Goal: Task Accomplishment & Management: Manage account settings

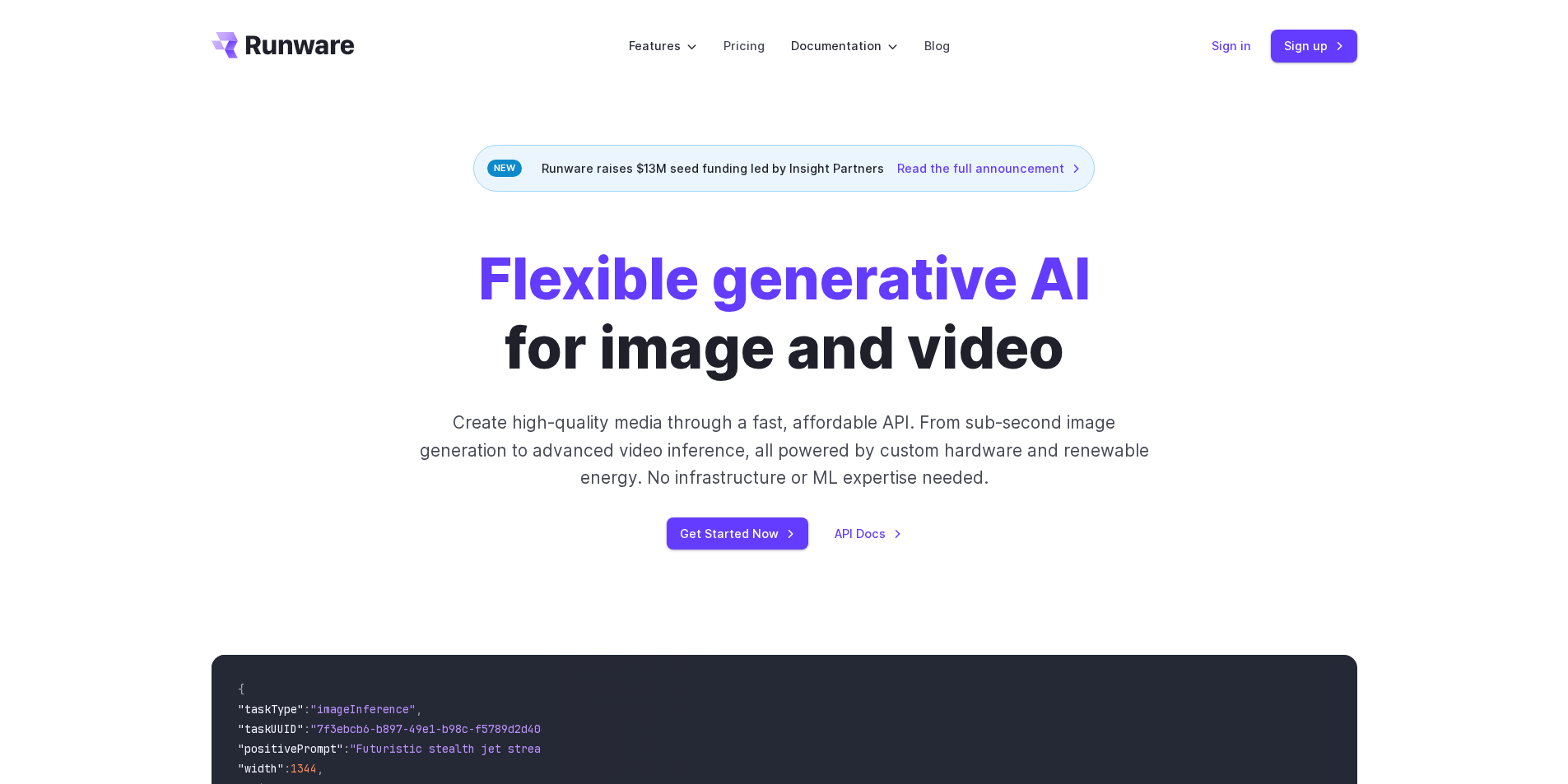
click at [1239, 45] on link "Sign in" at bounding box center [1231, 45] width 39 height 19
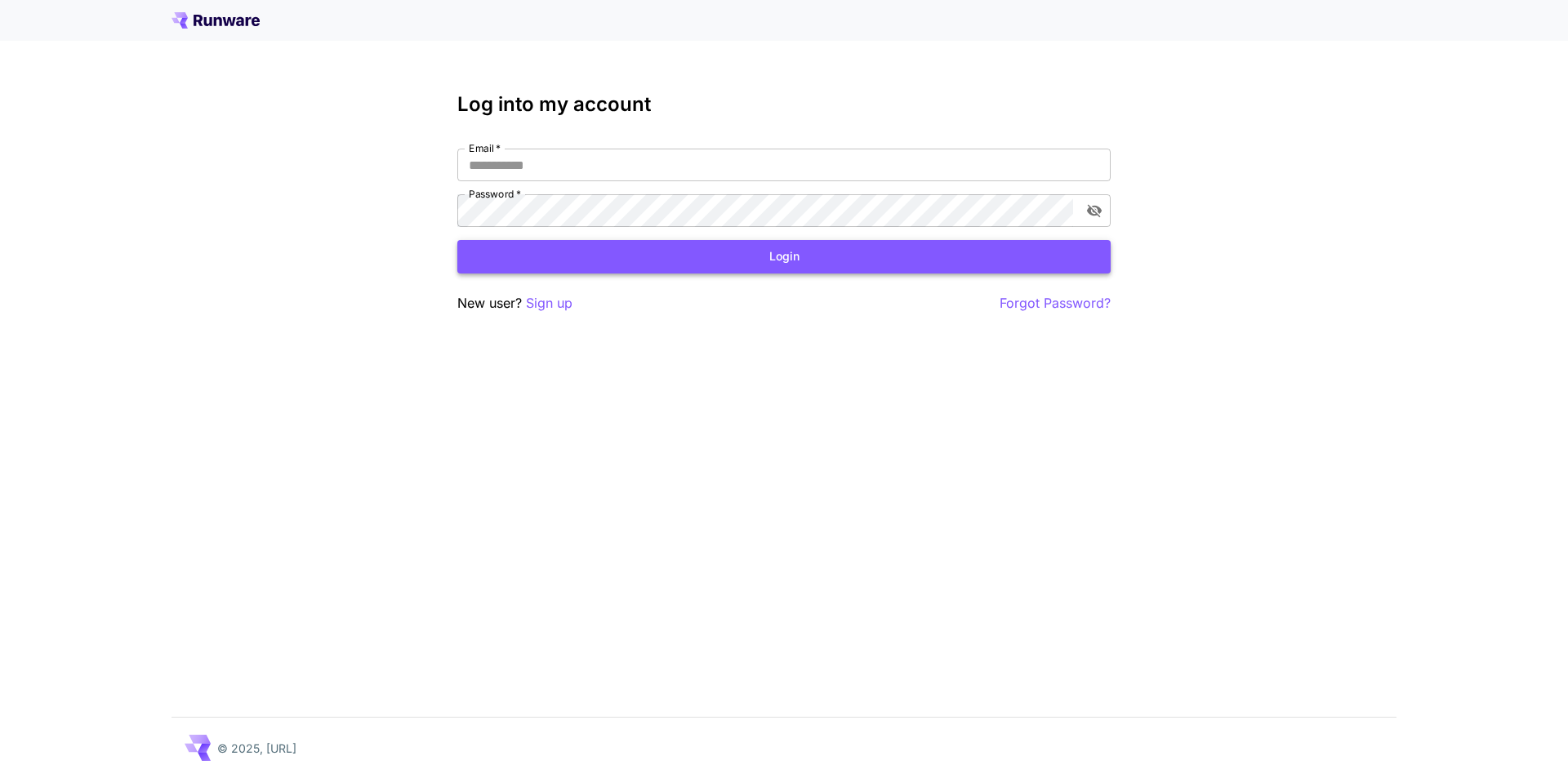
type input "**********"
click at [671, 262] on button "Login" at bounding box center [784, 256] width 654 height 33
